Goal: Information Seeking & Learning: Learn about a topic

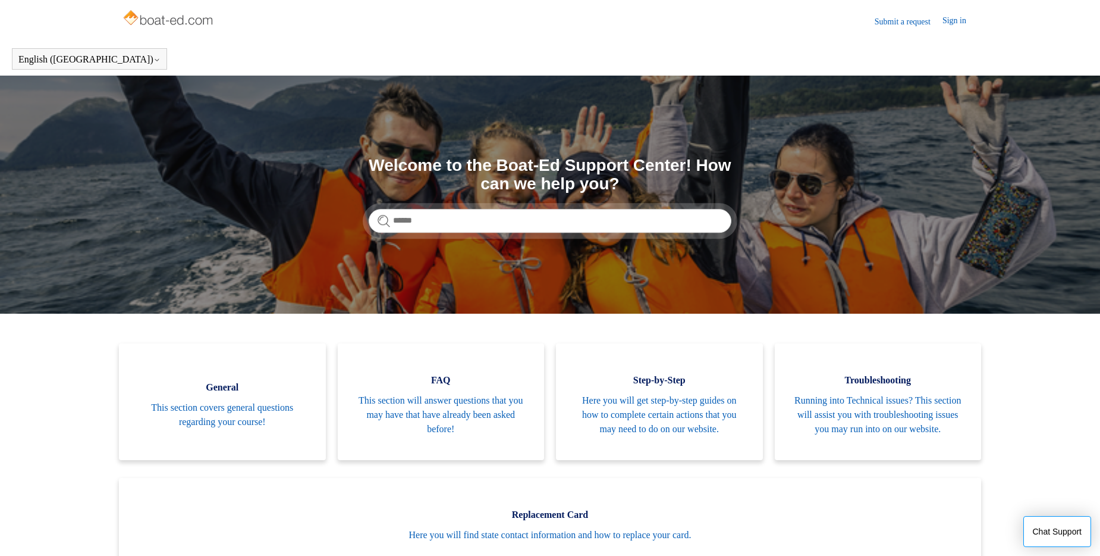
click at [165, 18] on img at bounding box center [169, 19] width 95 height 24
click at [184, 23] on img at bounding box center [169, 19] width 95 height 24
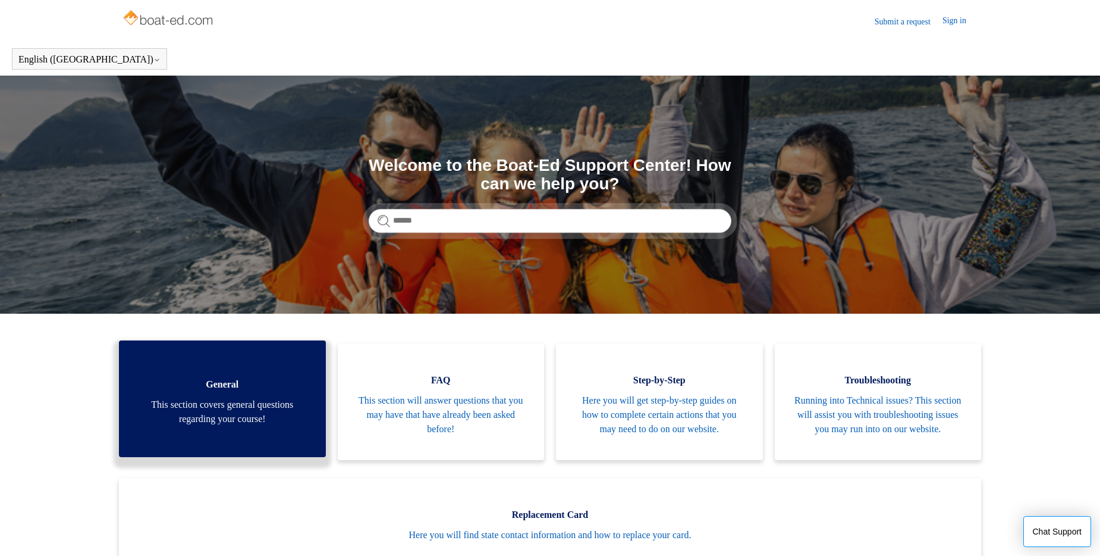
click at [200, 382] on link "General This section covers general questions regarding your course!" at bounding box center [222, 398] width 207 height 117
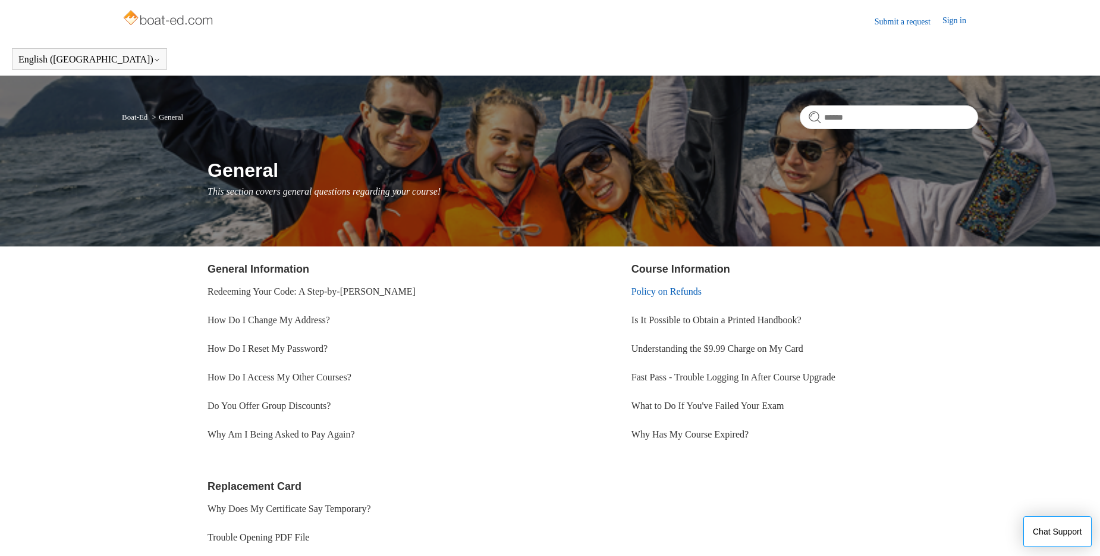
click at [651, 287] on link "Policy on Refunds" at bounding box center [667, 291] width 70 height 10
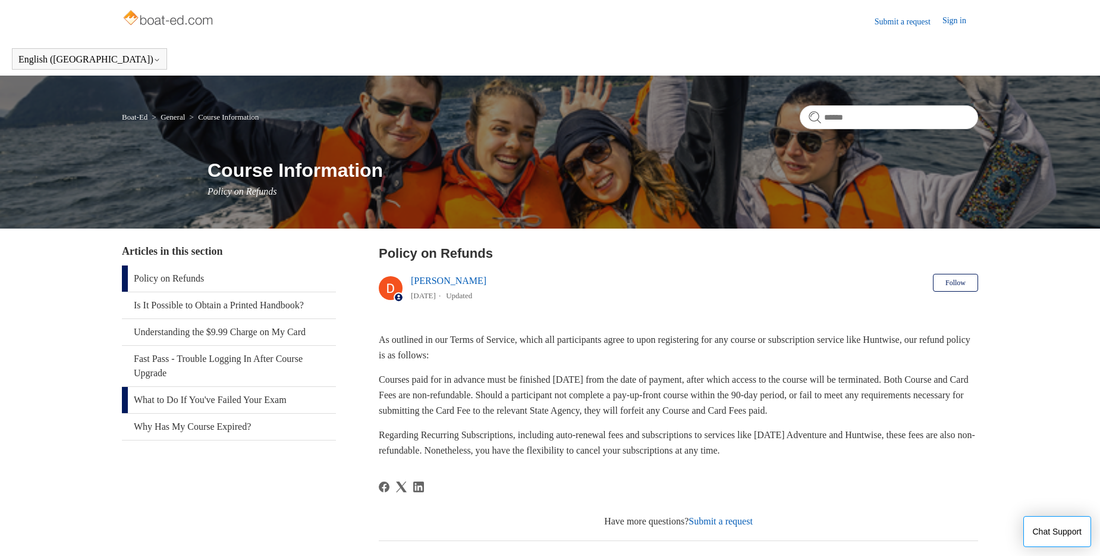
click at [224, 396] on link "What to Do If You've Failed Your Exam" at bounding box center [229, 400] width 214 height 26
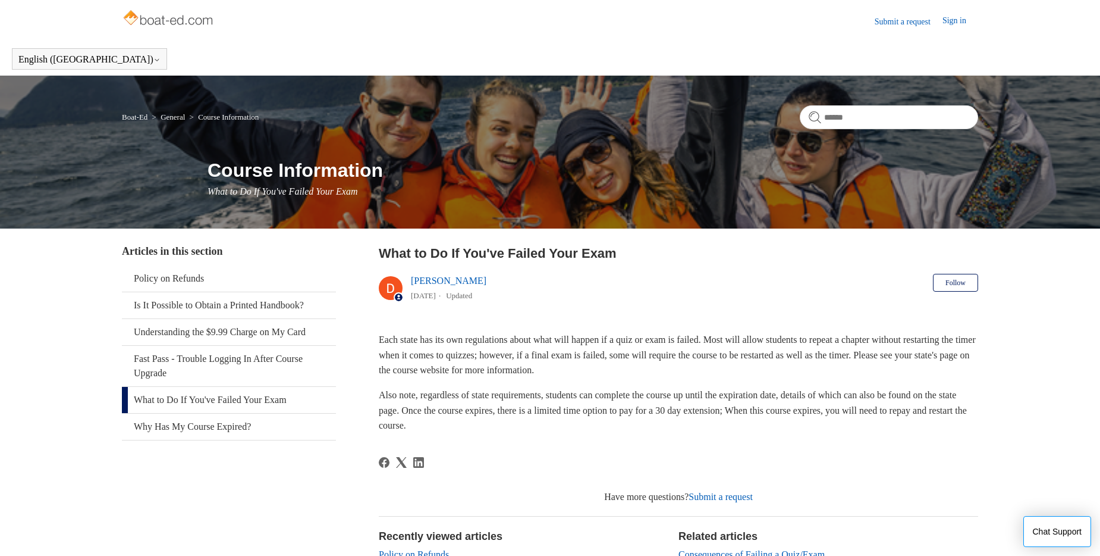
click at [166, 25] on img at bounding box center [169, 19] width 95 height 24
